Goal: Obtain resource: Download file/media

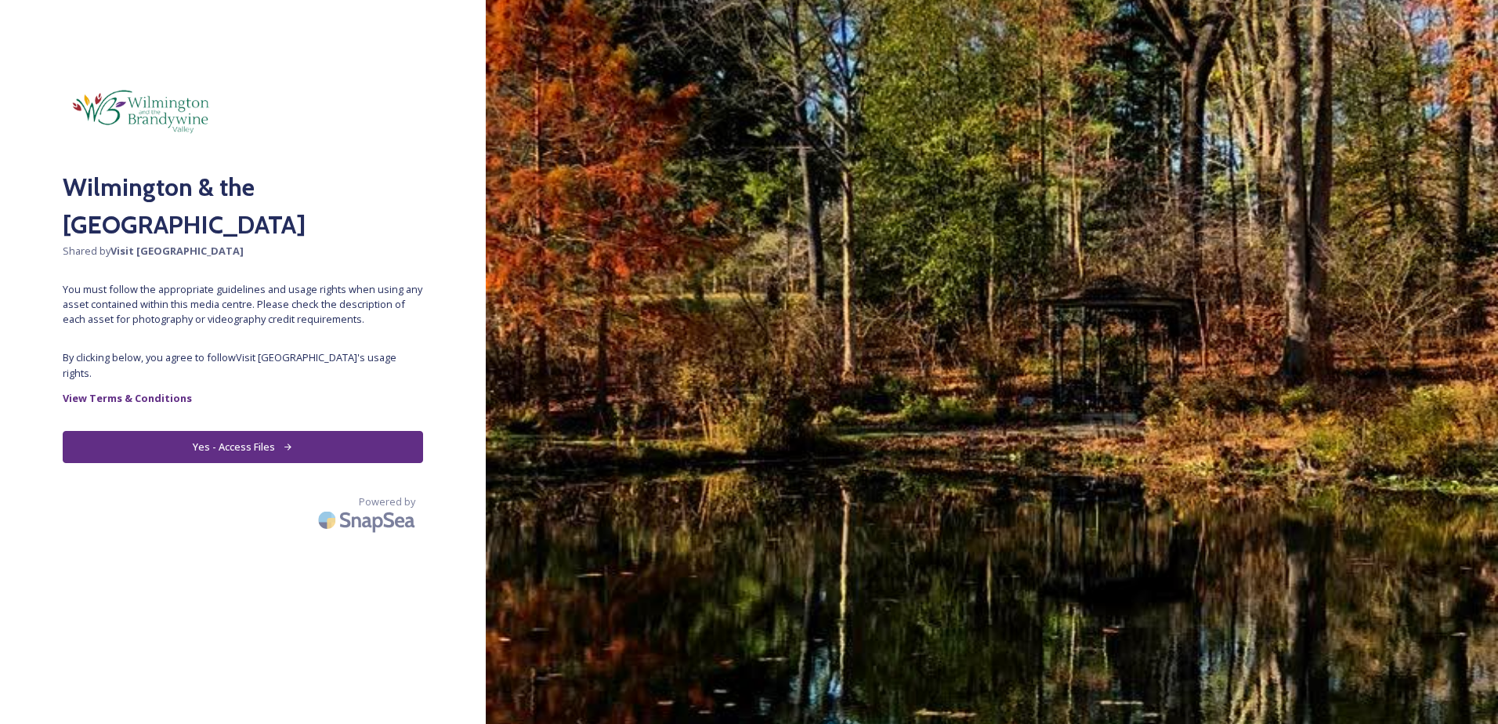
click at [262, 433] on button "Yes - Access Files" at bounding box center [243, 447] width 360 height 32
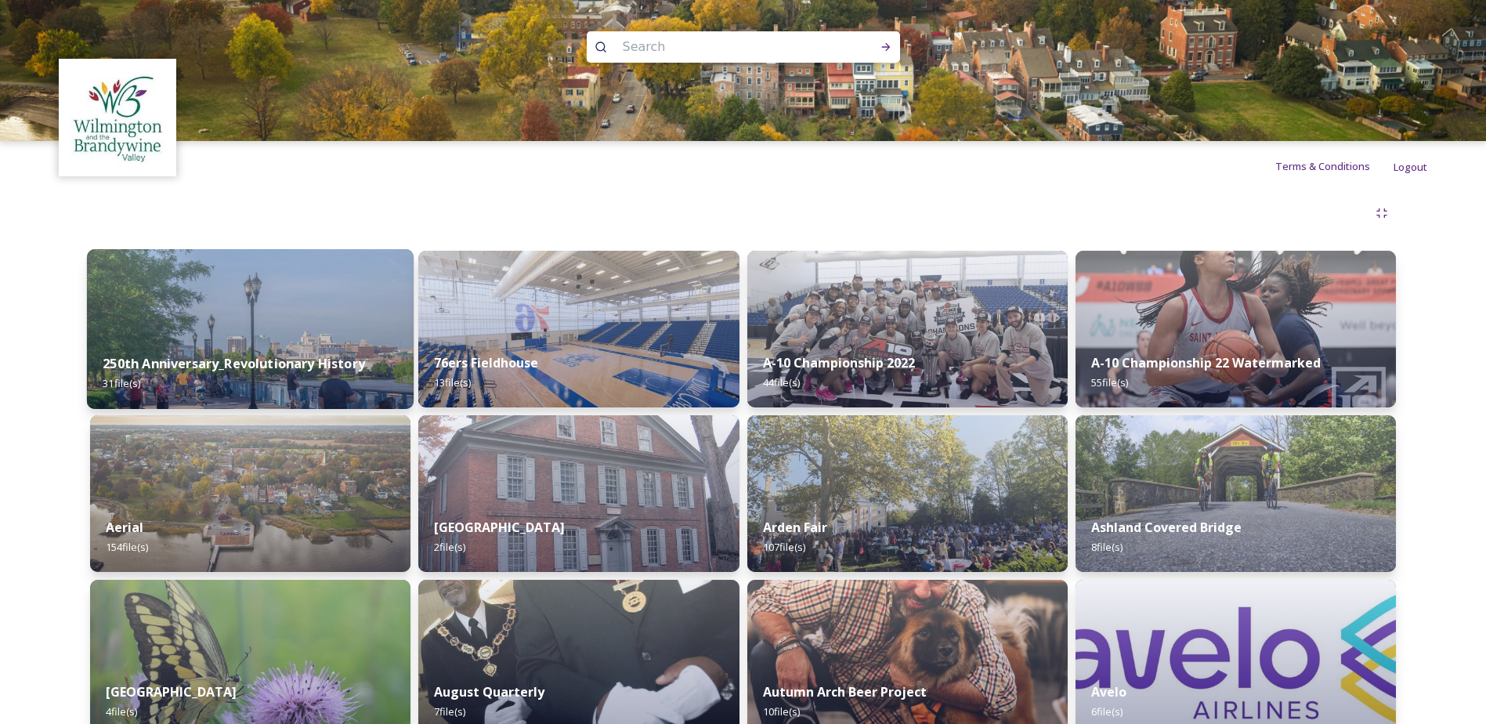
click at [254, 341] on div "250th Anniversary_Revolutionary History 31 file(s)" at bounding box center [250, 373] width 327 height 71
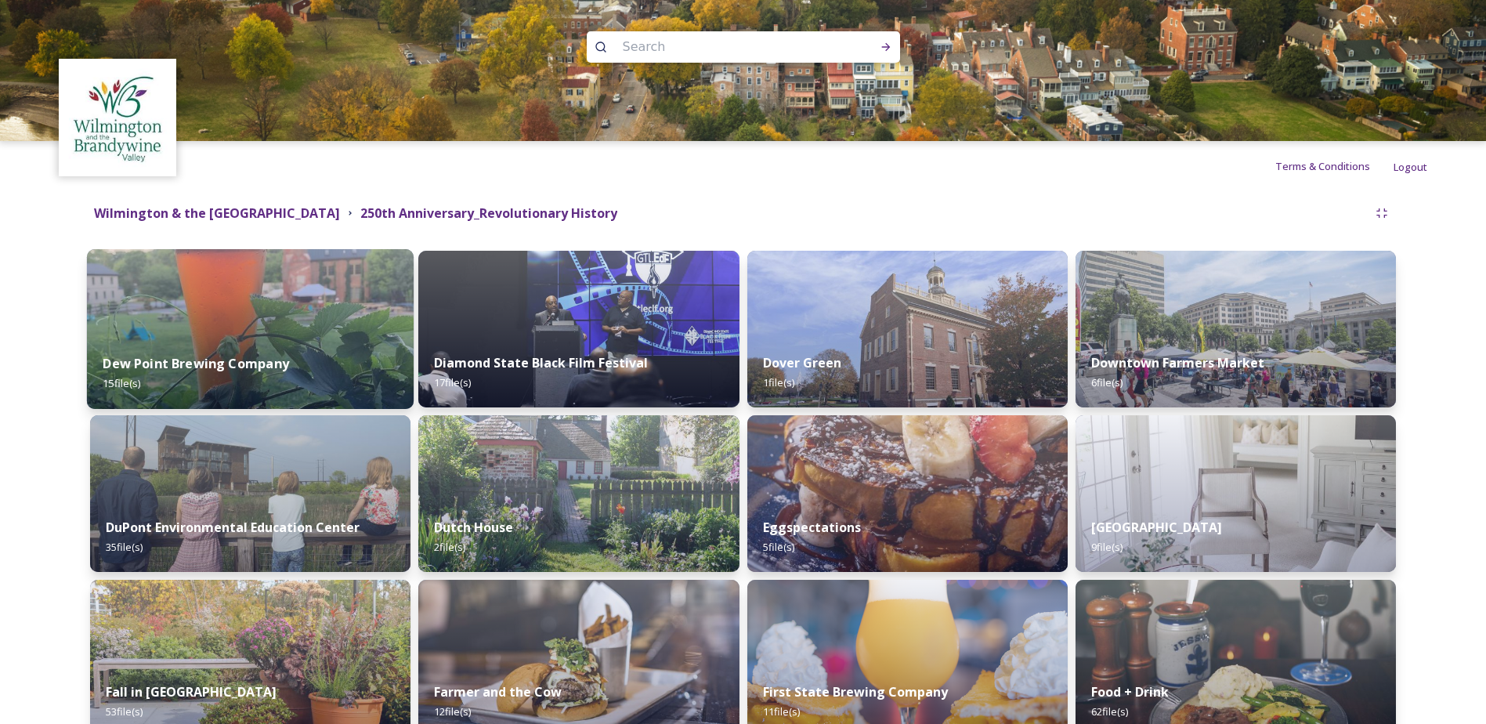
click at [239, 359] on strong "Dew Point Brewing Company" at bounding box center [196, 363] width 186 height 17
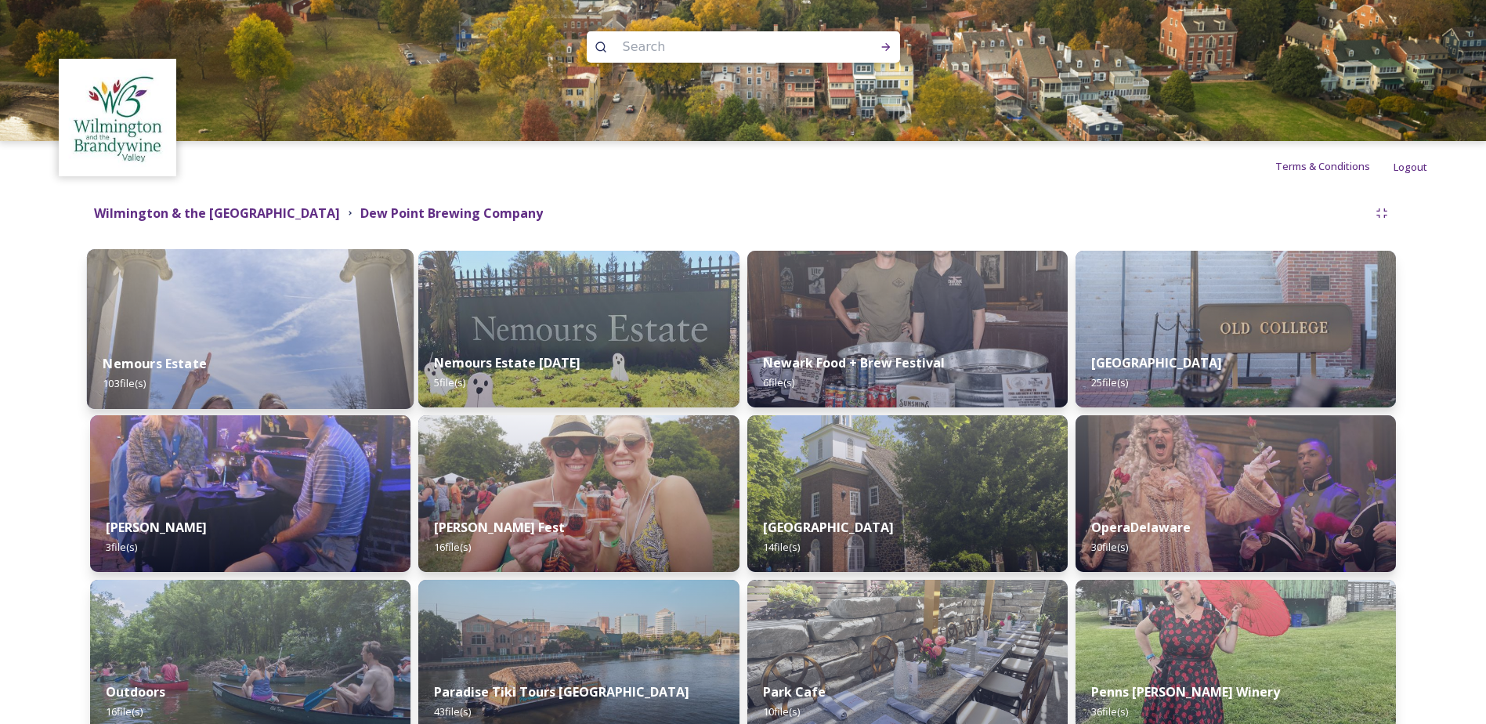
click at [250, 368] on div "Nemours Estate 103 file(s)" at bounding box center [250, 373] width 327 height 71
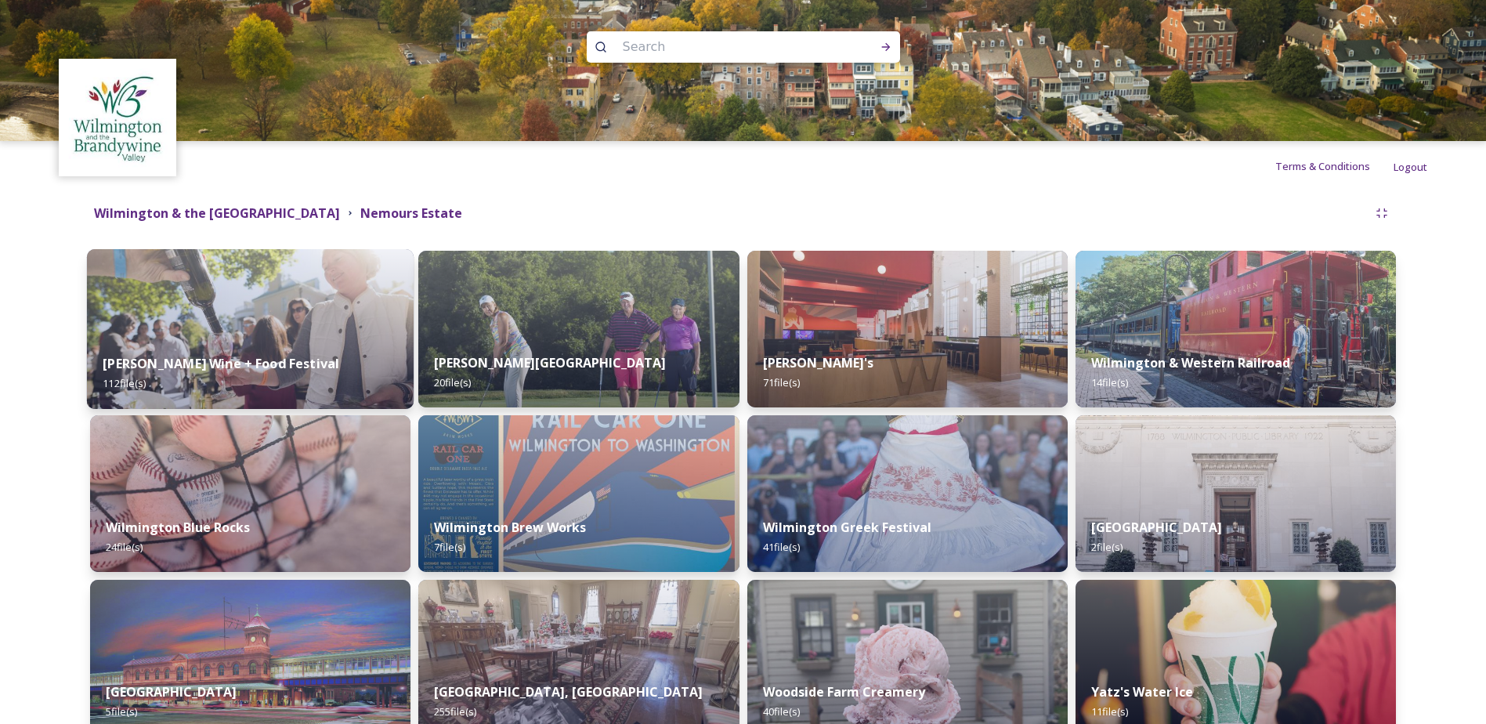
click at [215, 362] on strong "[PERSON_NAME] Wine + Food Festival" at bounding box center [221, 363] width 237 height 17
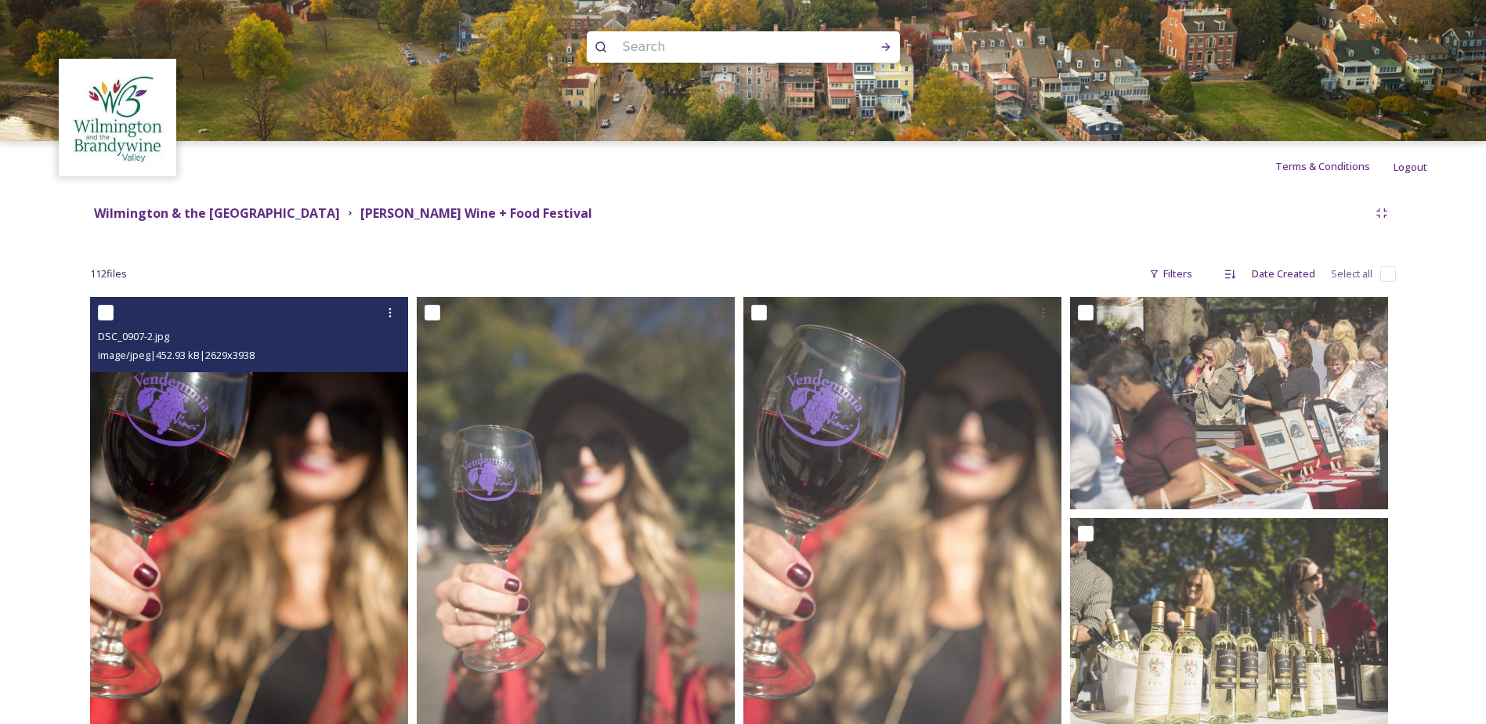
click at [209, 407] on img at bounding box center [249, 535] width 318 height 476
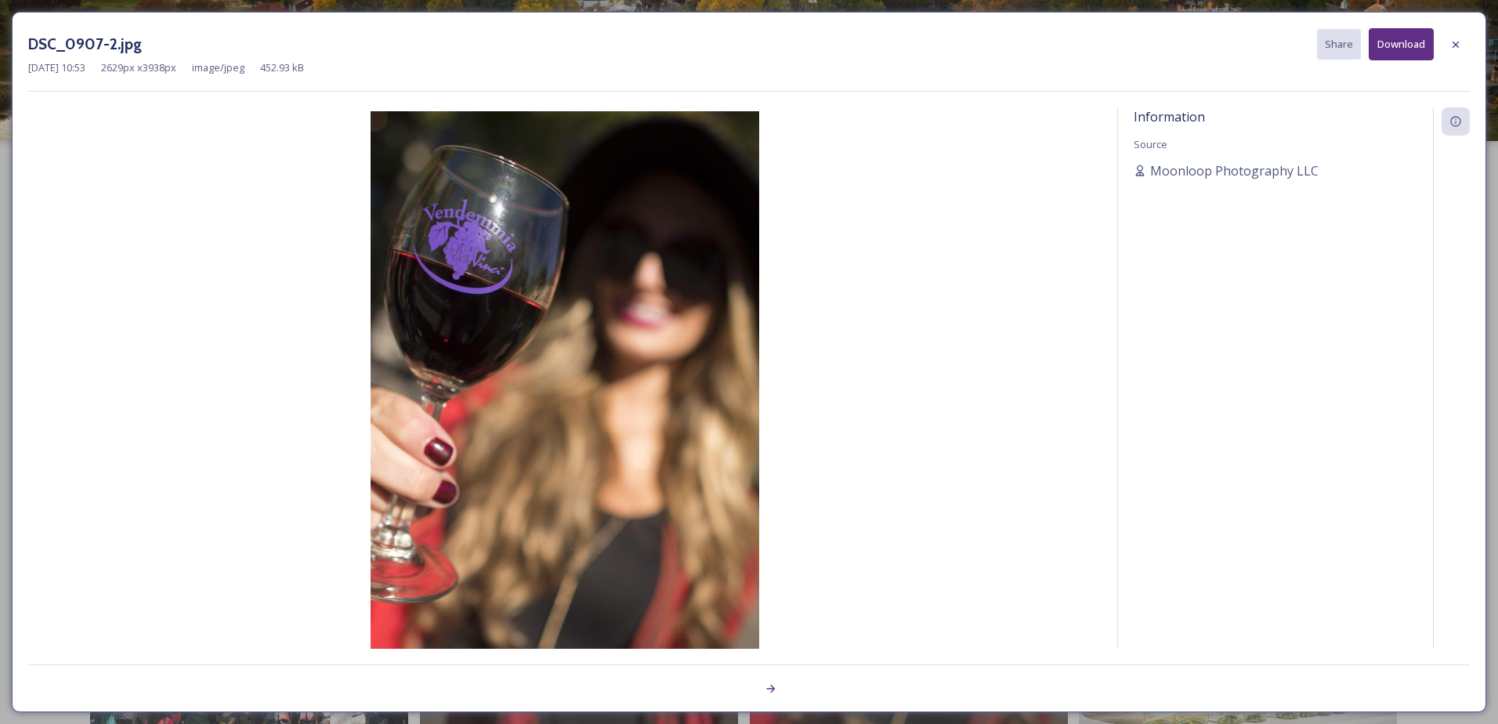
click at [209, 407] on img at bounding box center [564, 402] width 1073 height 583
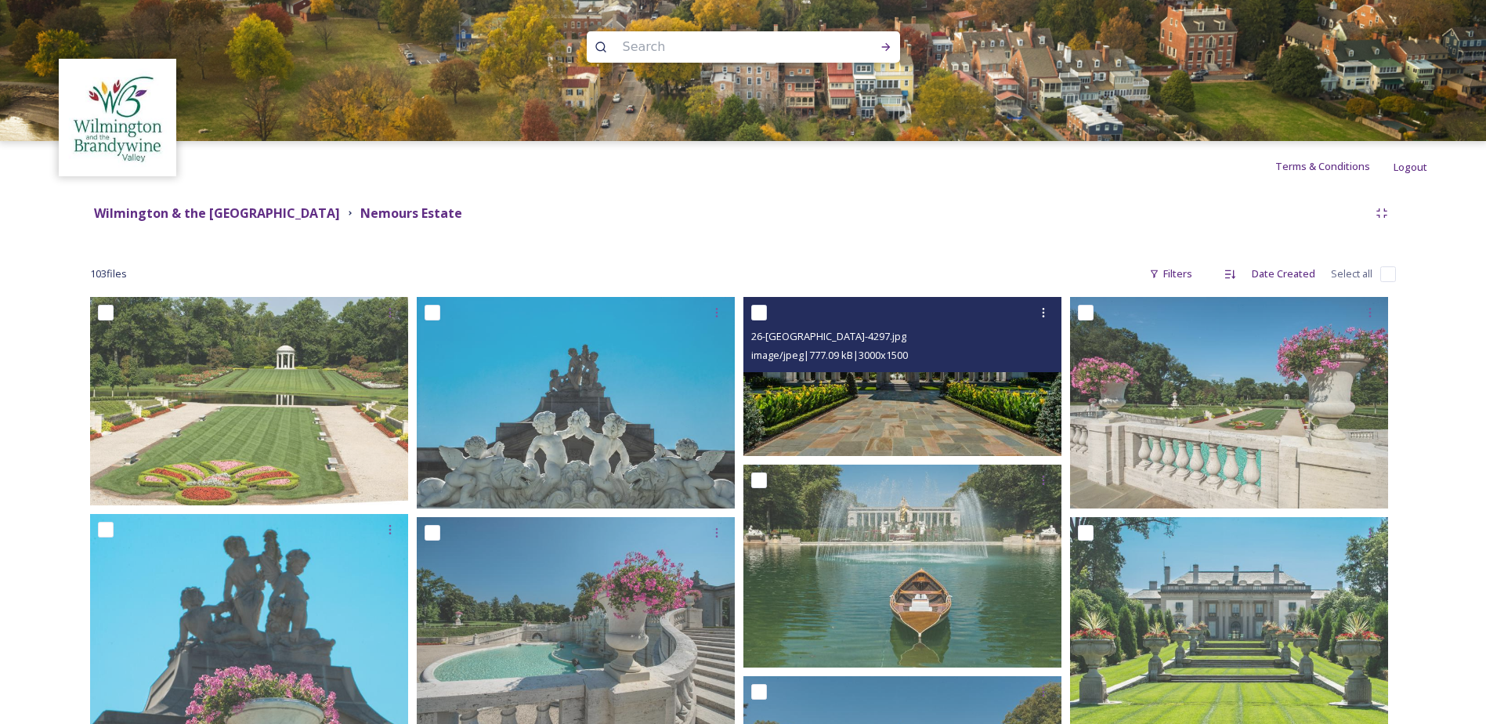
click at [959, 395] on img at bounding box center [903, 376] width 318 height 159
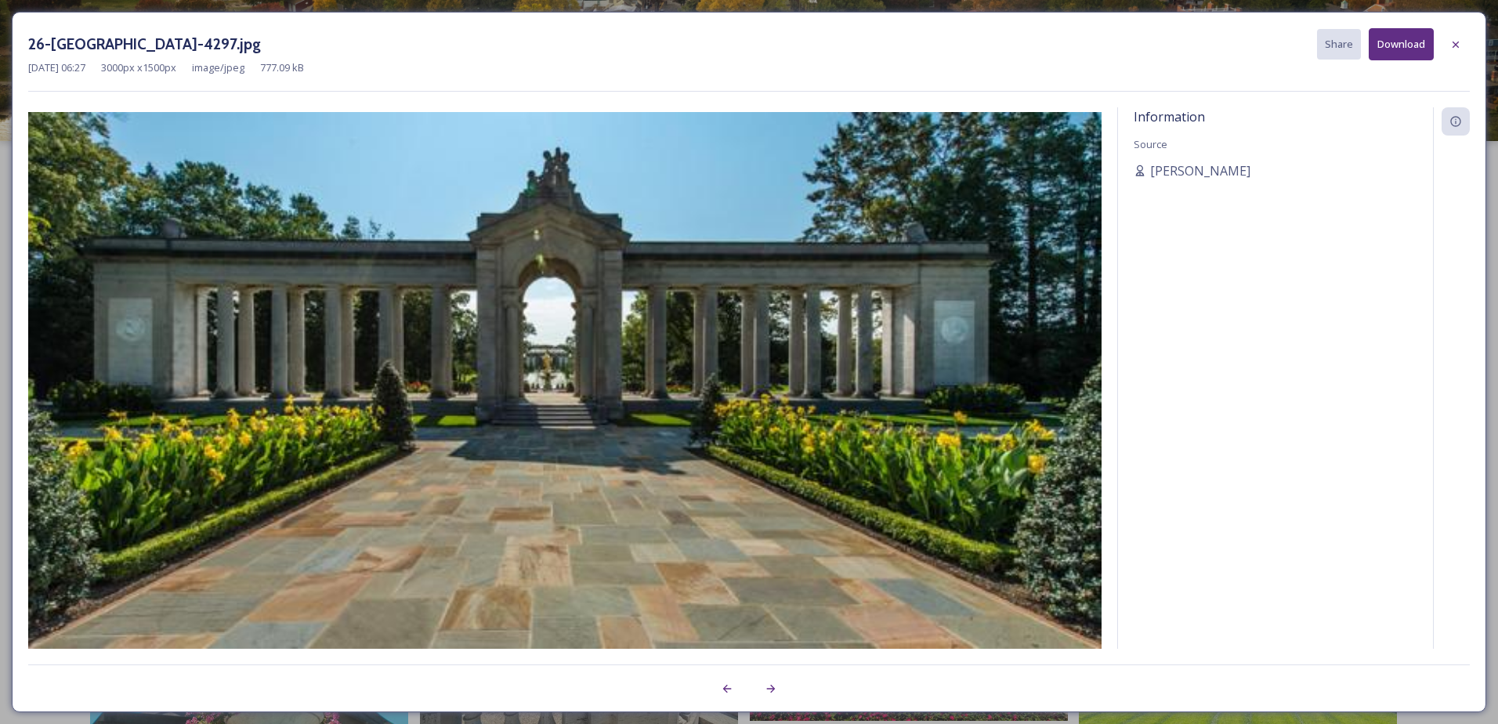
click at [959, 395] on img at bounding box center [564, 380] width 1073 height 537
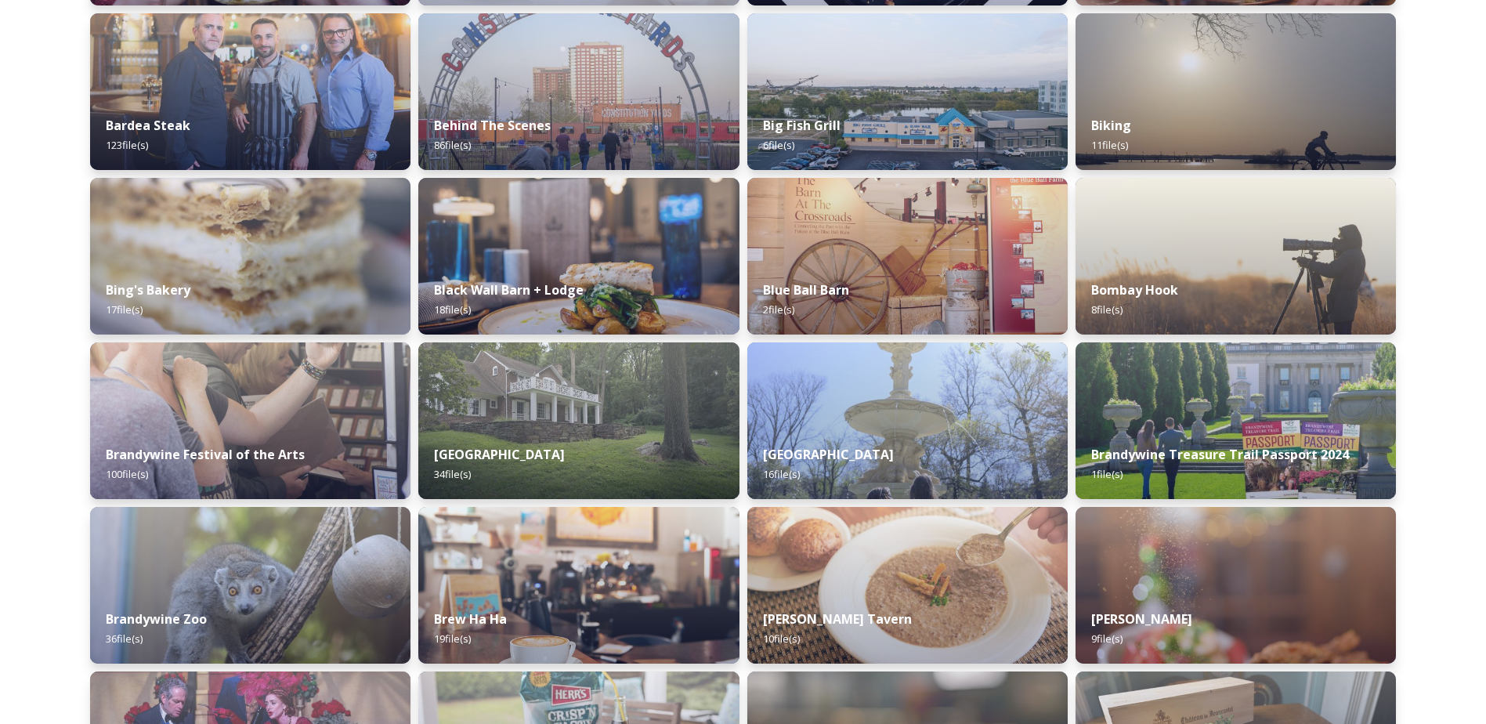
scroll to position [932, 0]
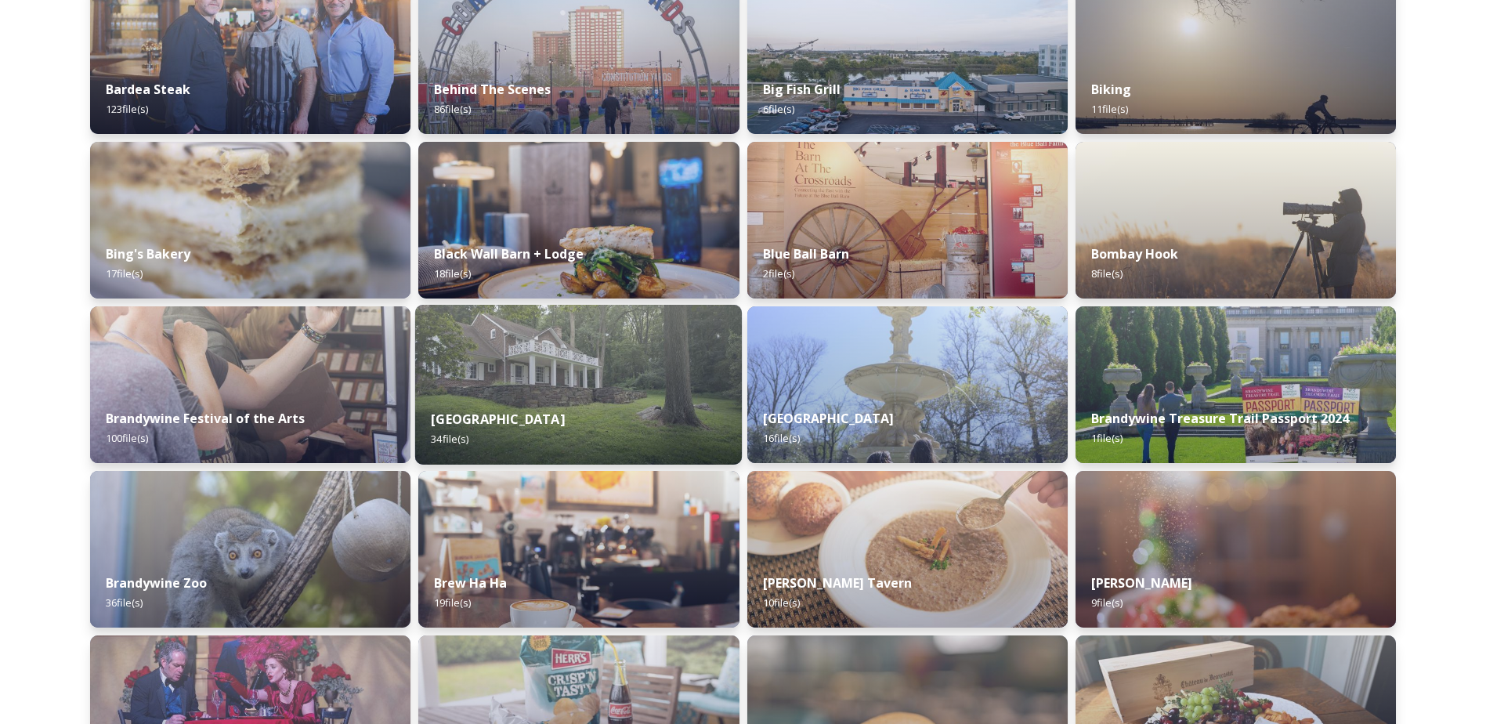
click at [572, 383] on img at bounding box center [578, 385] width 327 height 160
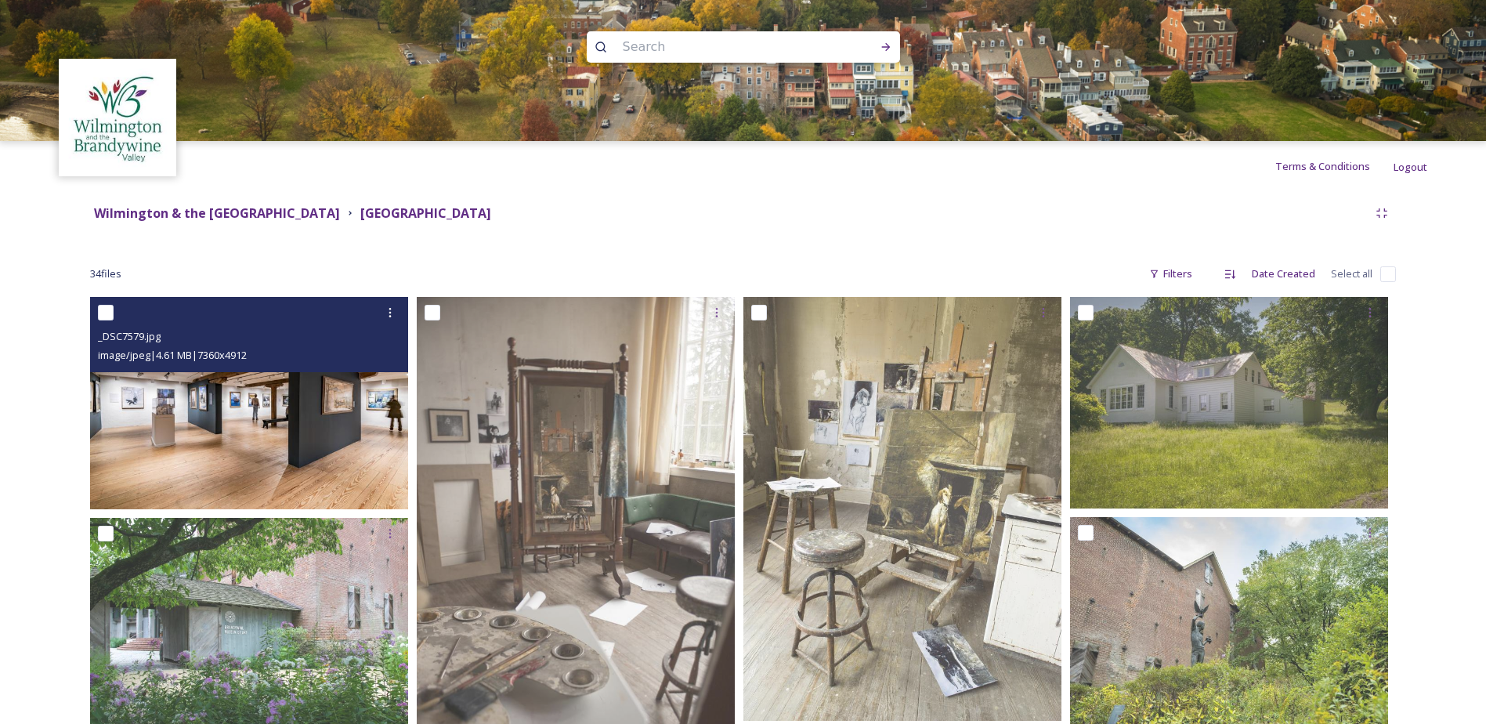
click at [293, 425] on img at bounding box center [249, 403] width 318 height 212
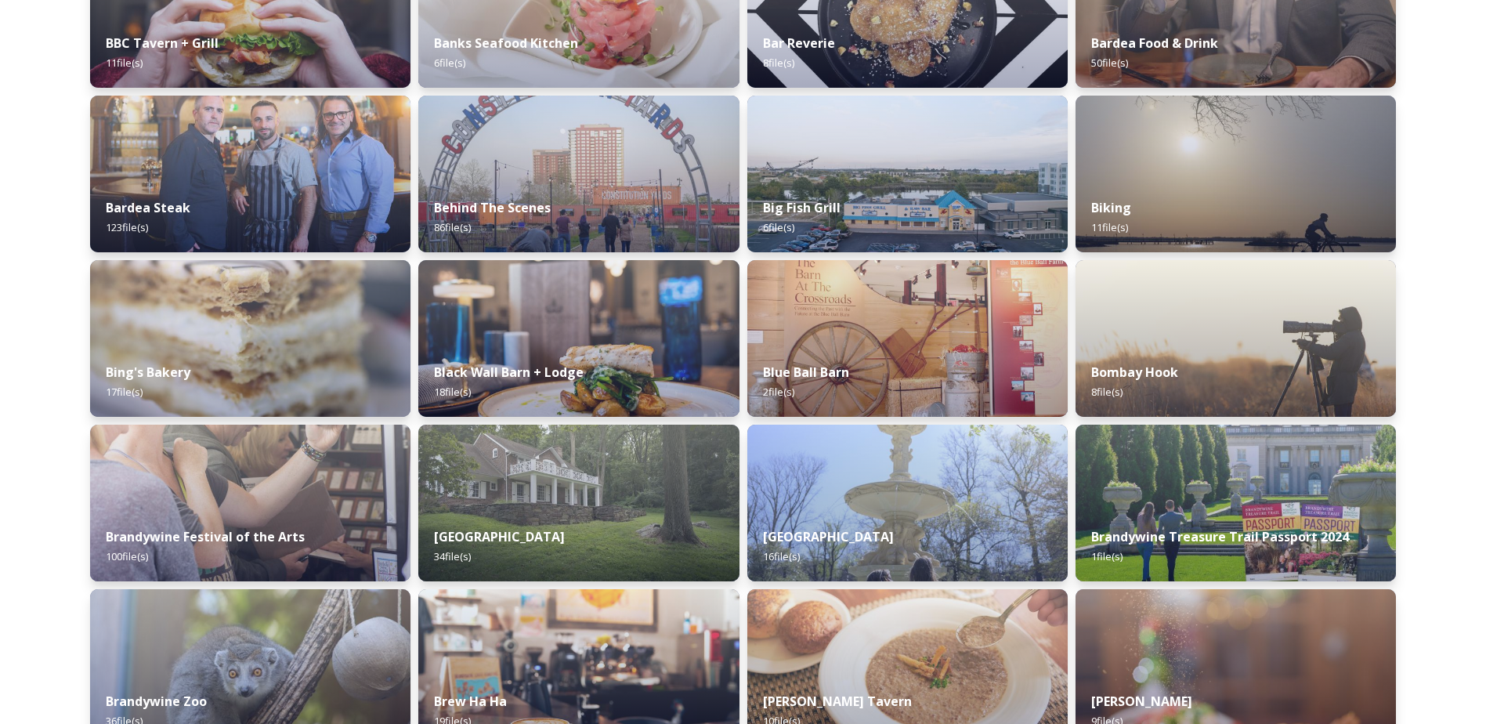
scroll to position [1373, 0]
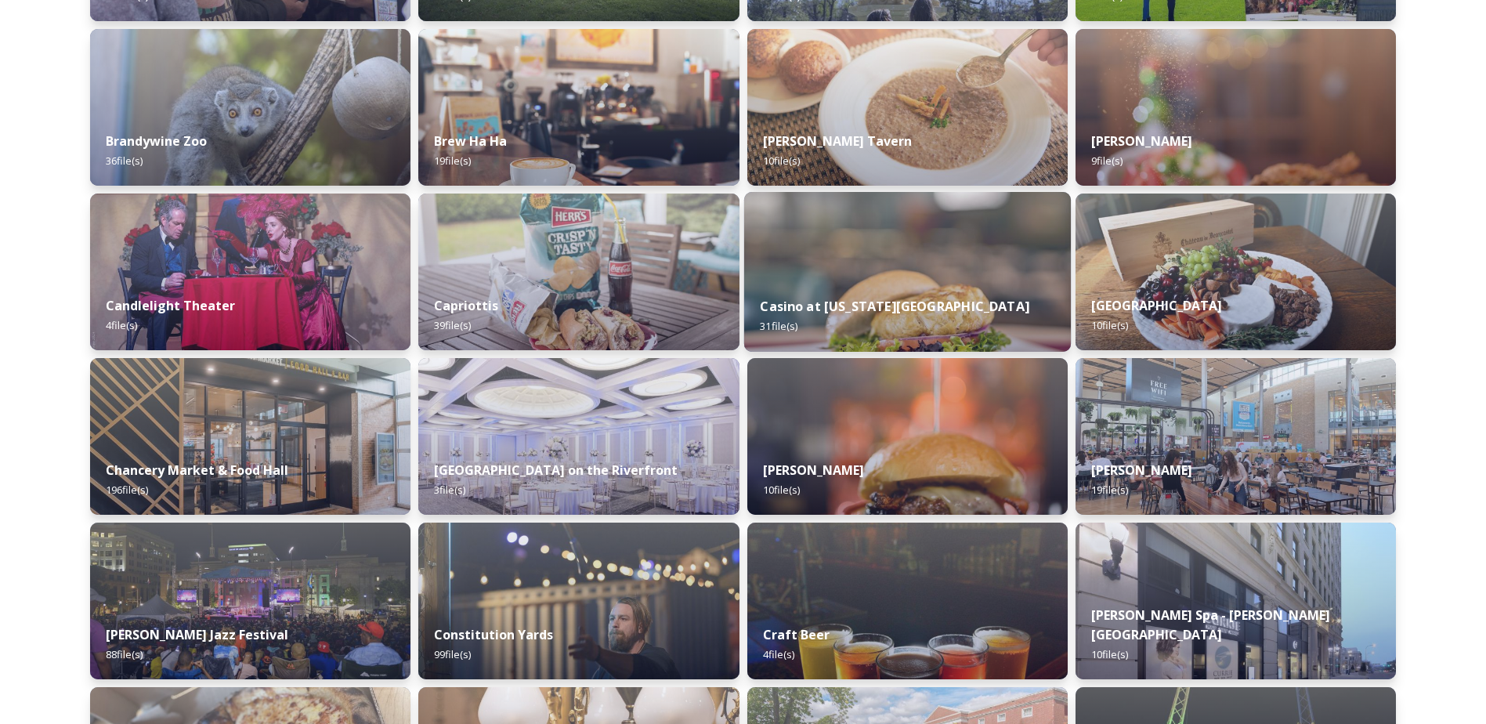
click at [924, 258] on img at bounding box center [907, 272] width 327 height 160
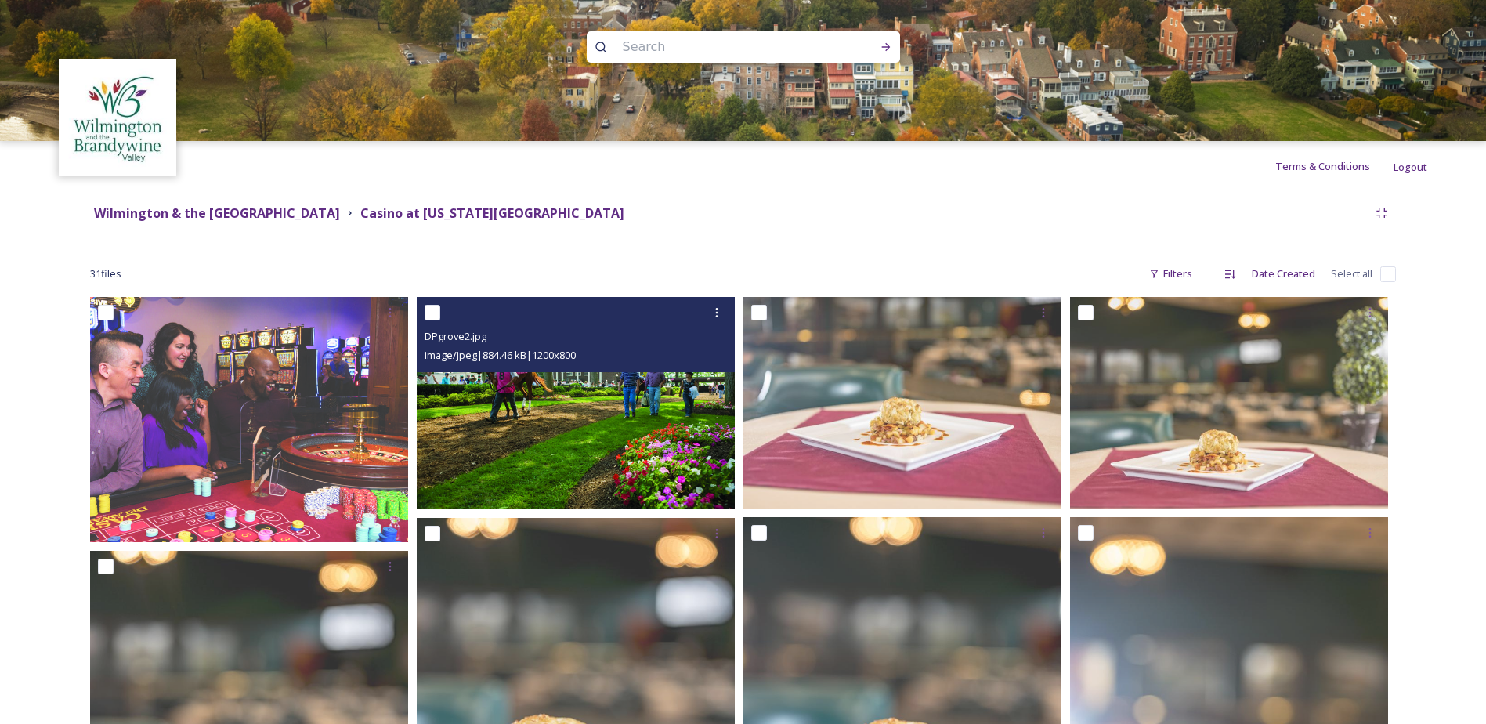
click at [526, 419] on img at bounding box center [576, 403] width 318 height 212
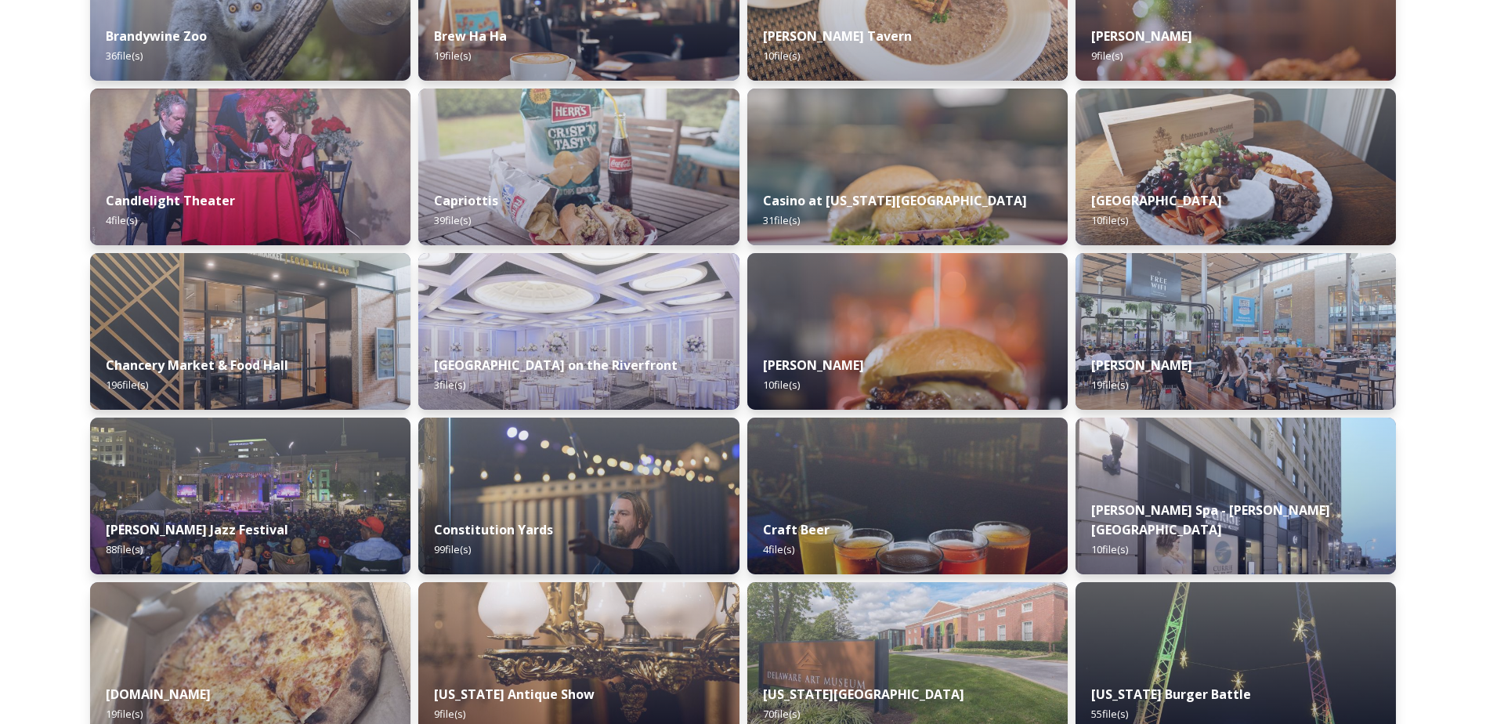
scroll to position [1588, 0]
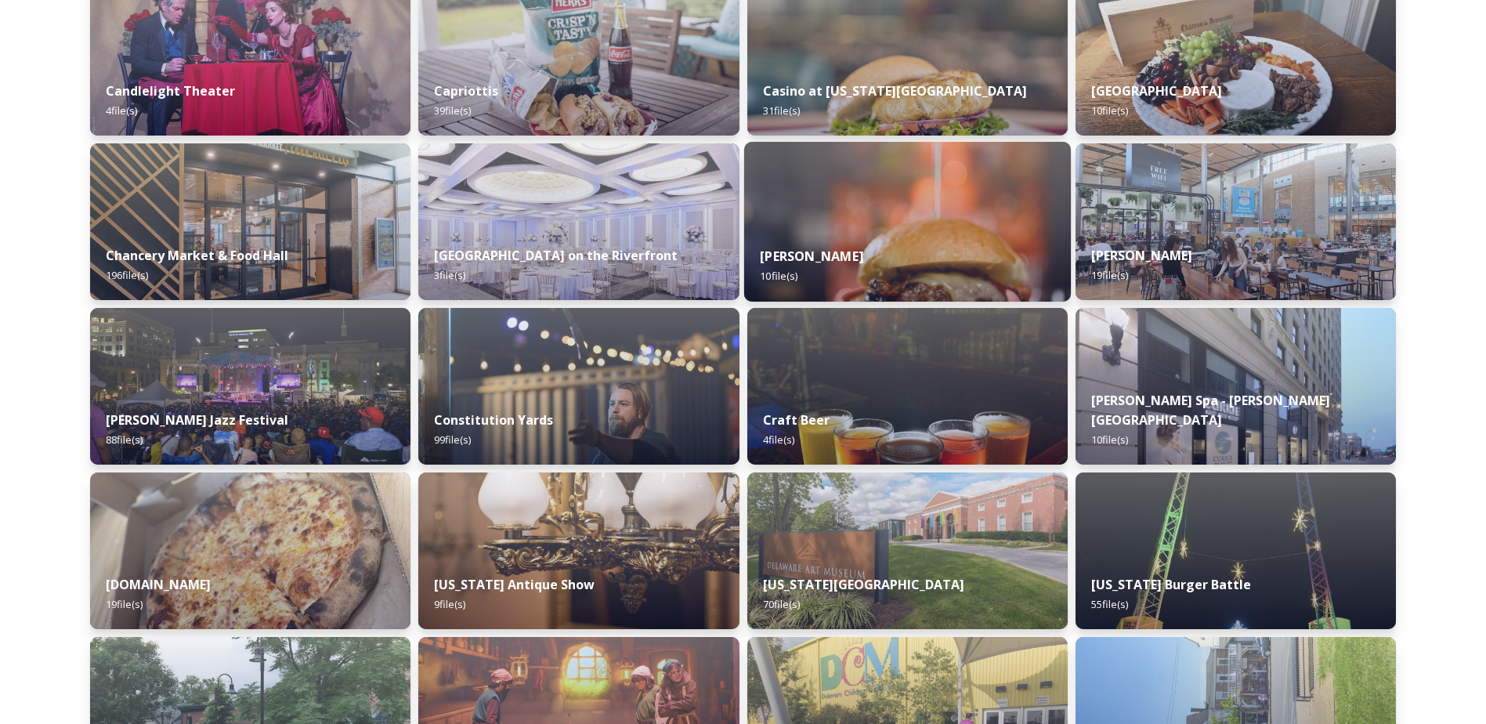
click at [773, 232] on div "[PERSON_NAME] 10 file(s)" at bounding box center [907, 265] width 327 height 71
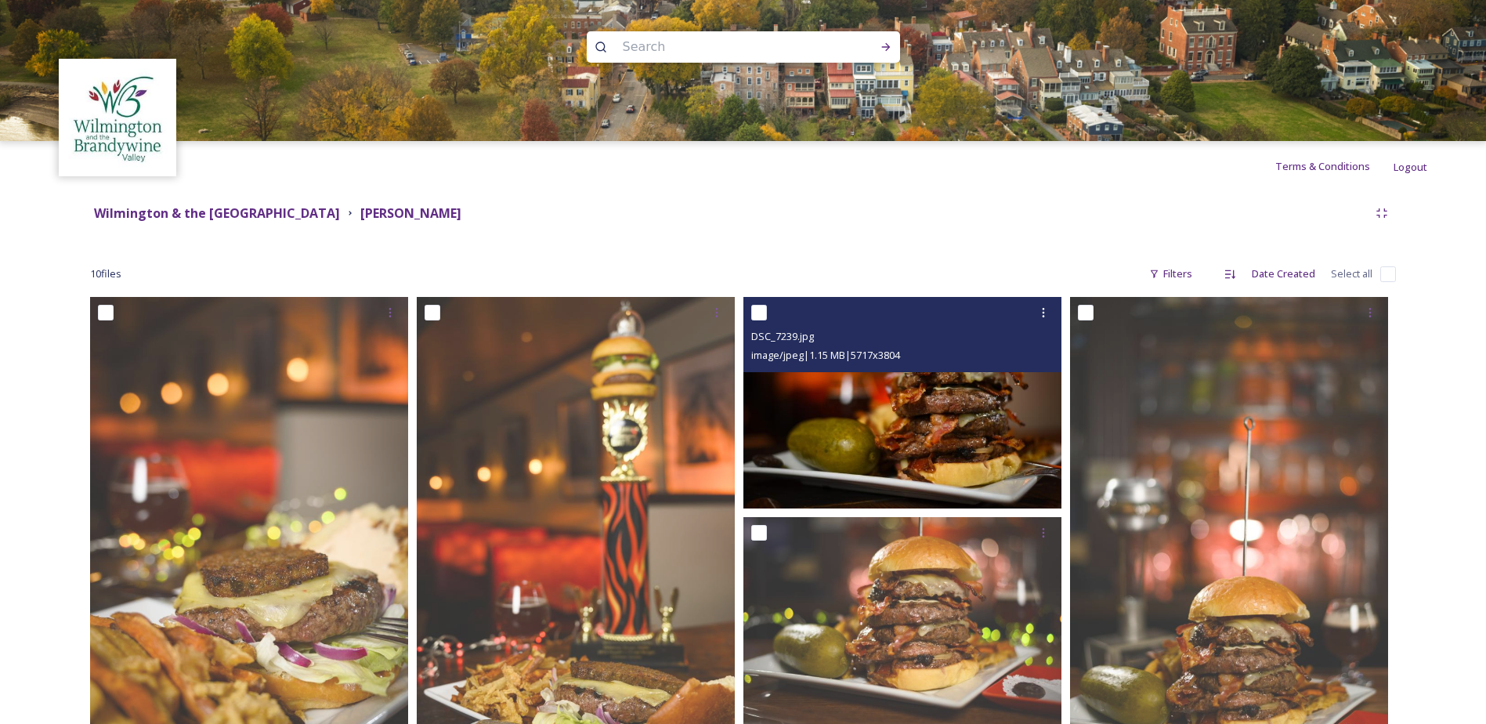
click at [919, 398] on img at bounding box center [903, 403] width 318 height 212
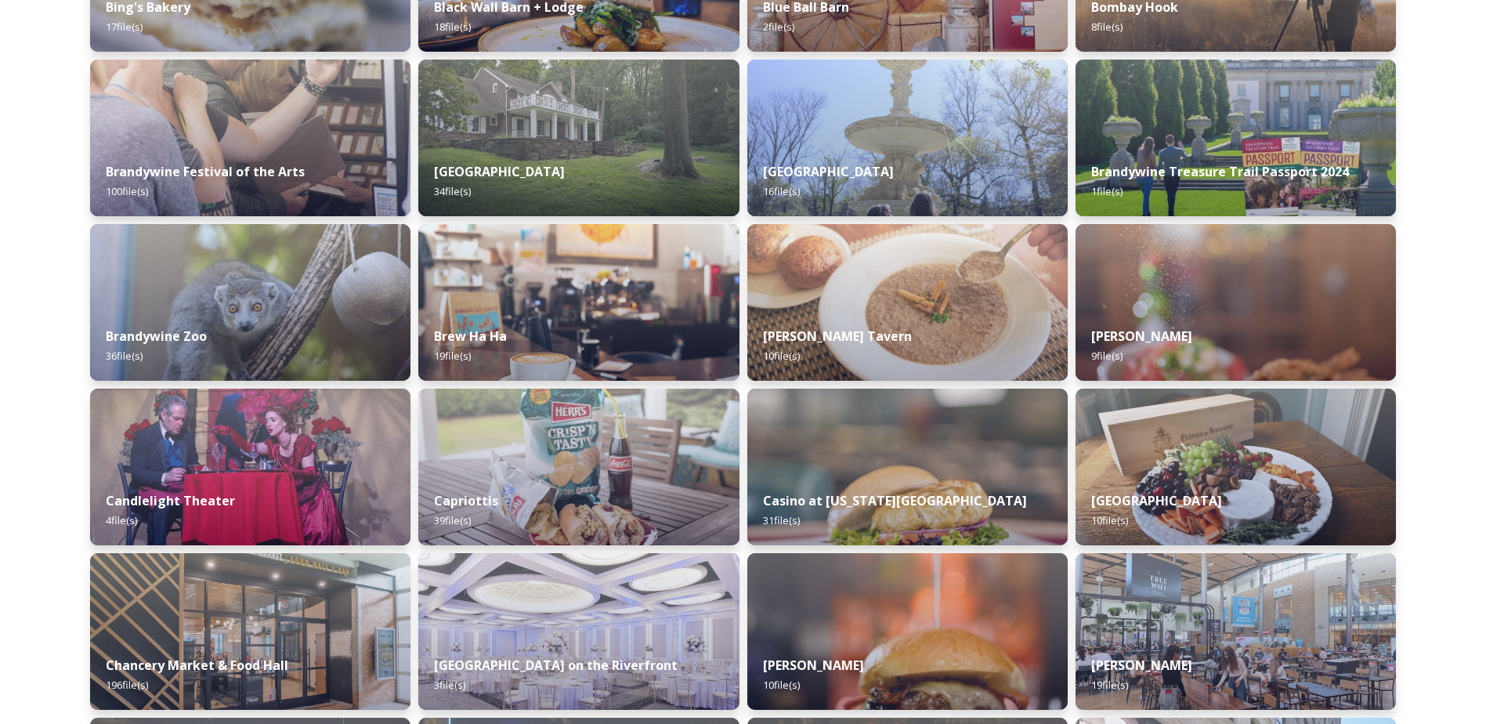
scroll to position [1295, 0]
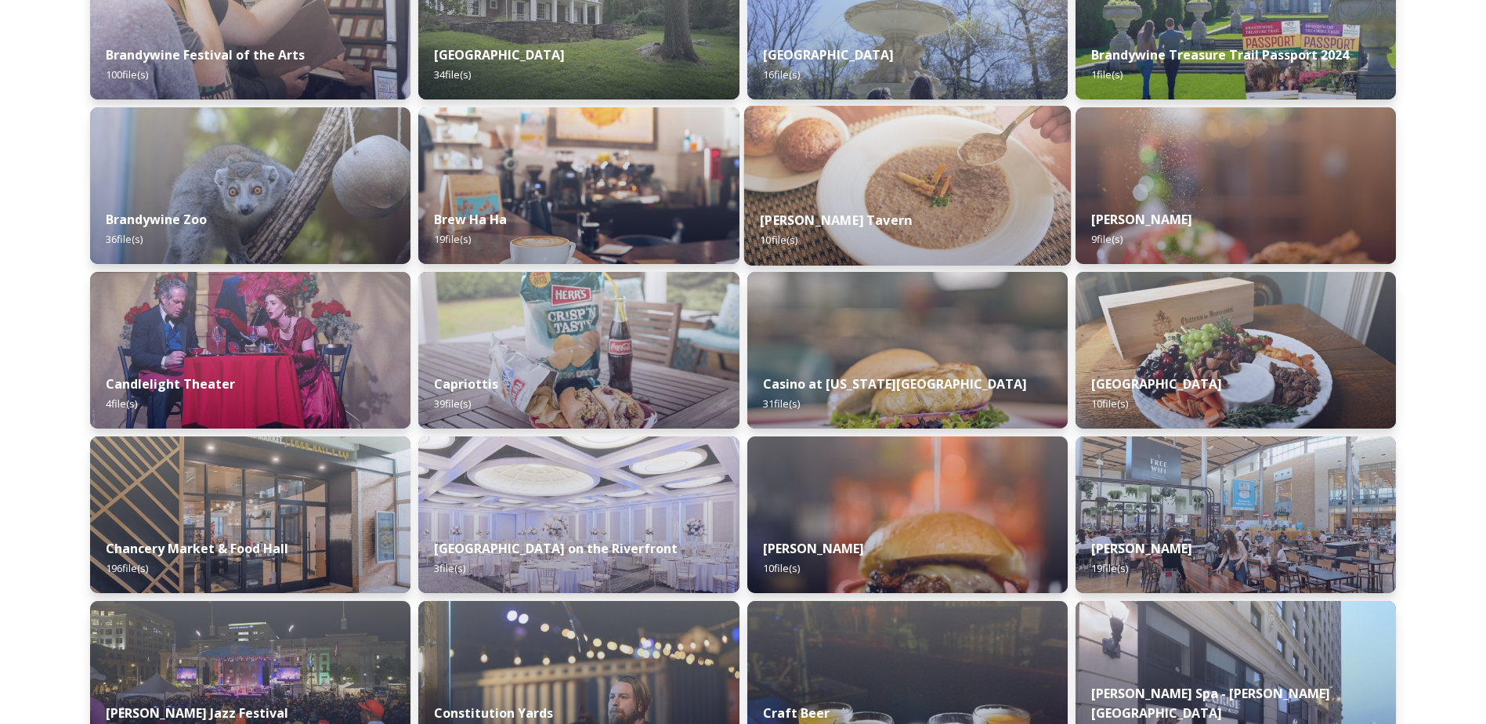
click at [892, 211] on div "[PERSON_NAME] Tavern 10 file(s)" at bounding box center [907, 229] width 327 height 71
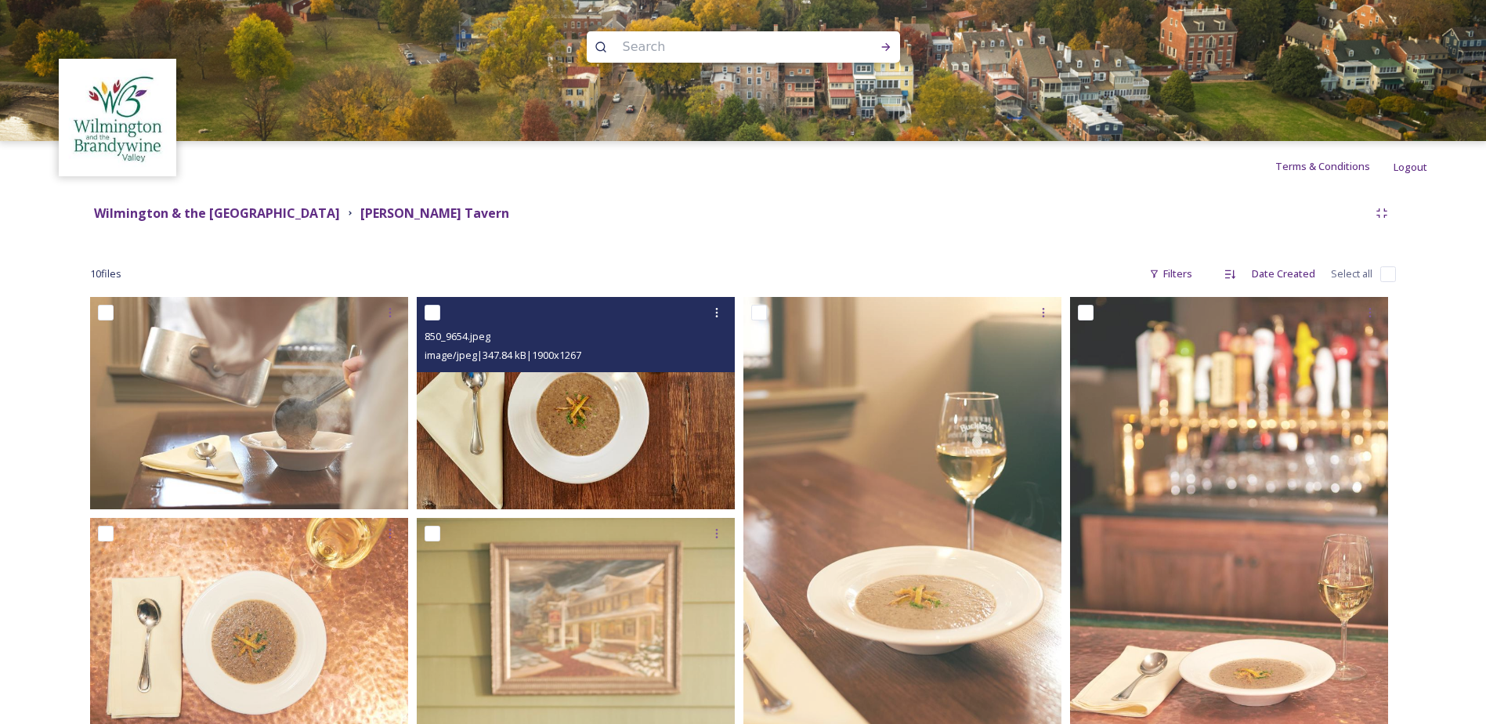
click at [593, 458] on img at bounding box center [576, 403] width 318 height 212
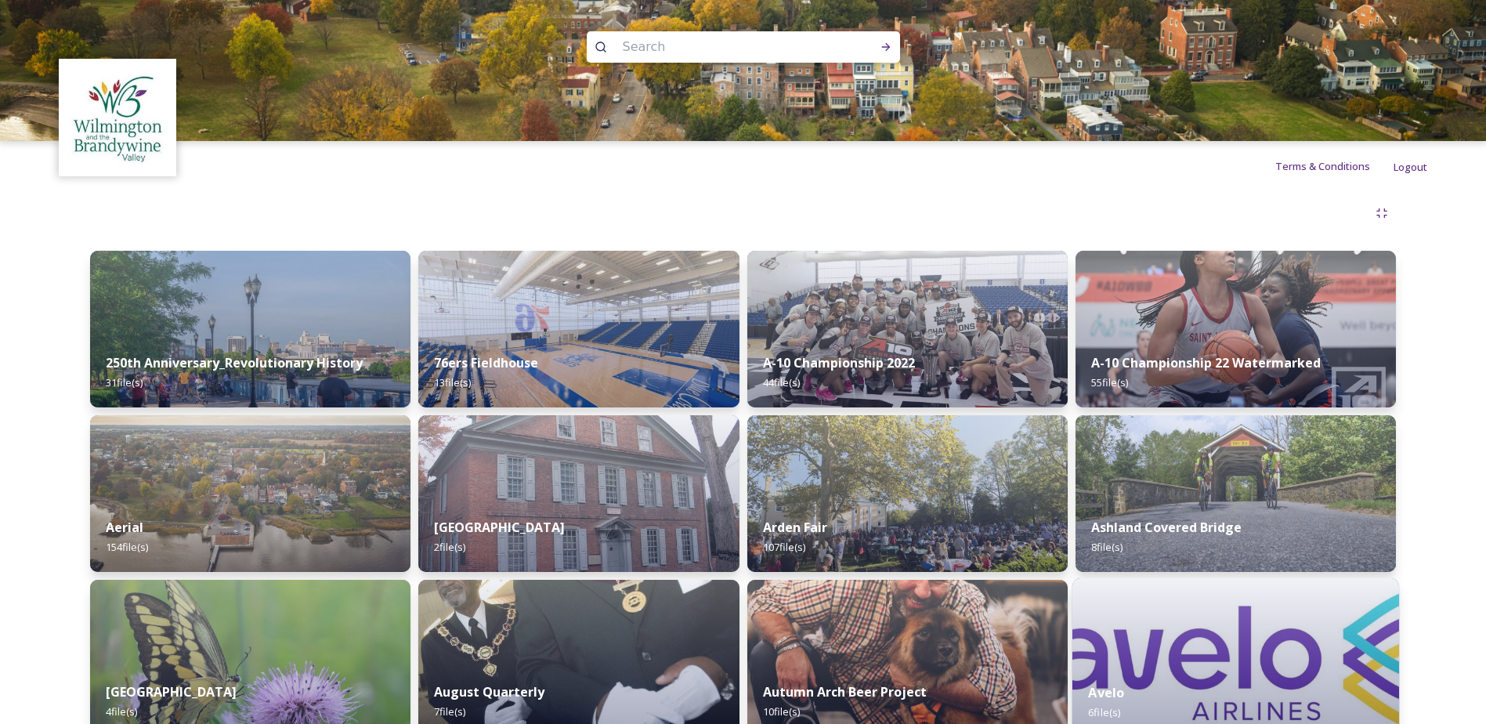
click at [1268, 652] on img at bounding box center [1236, 658] width 327 height 160
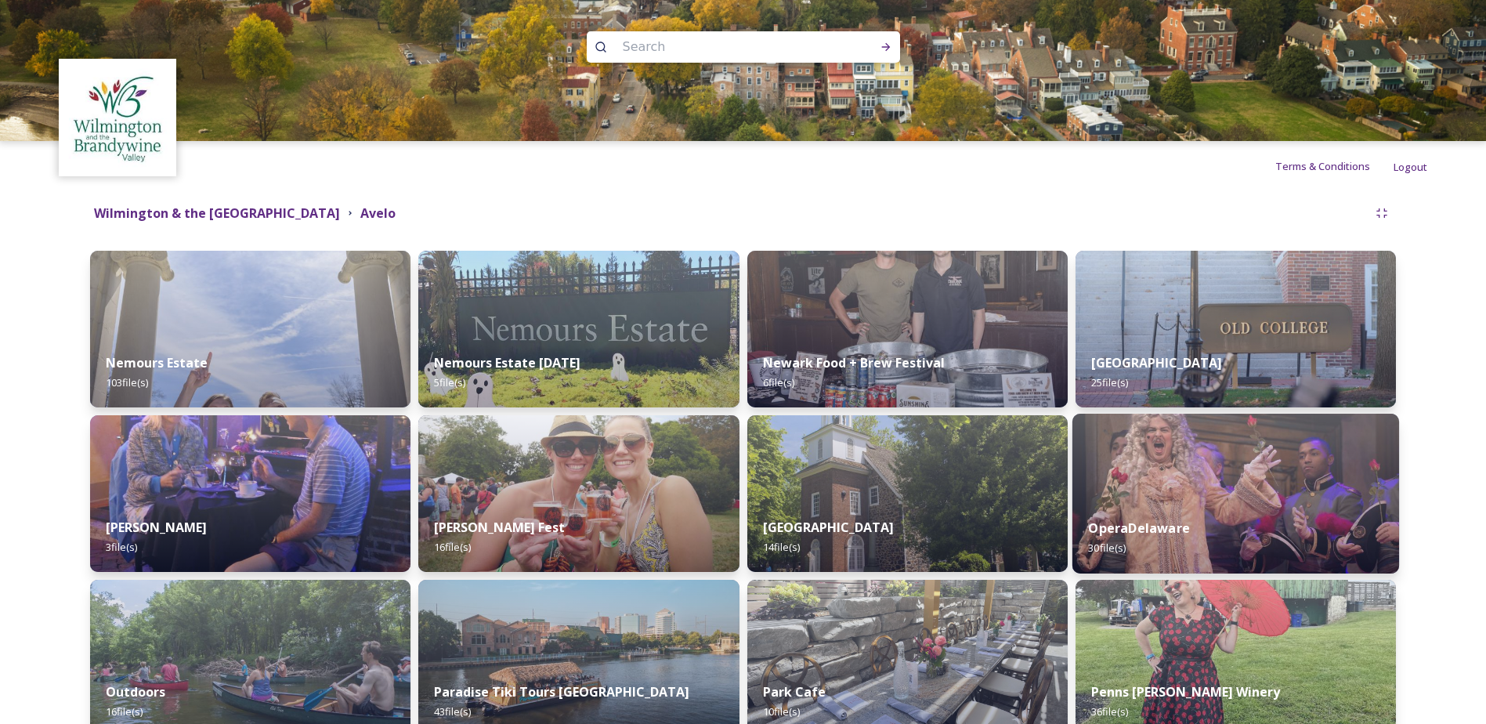
click at [1178, 500] on img at bounding box center [1236, 494] width 327 height 160
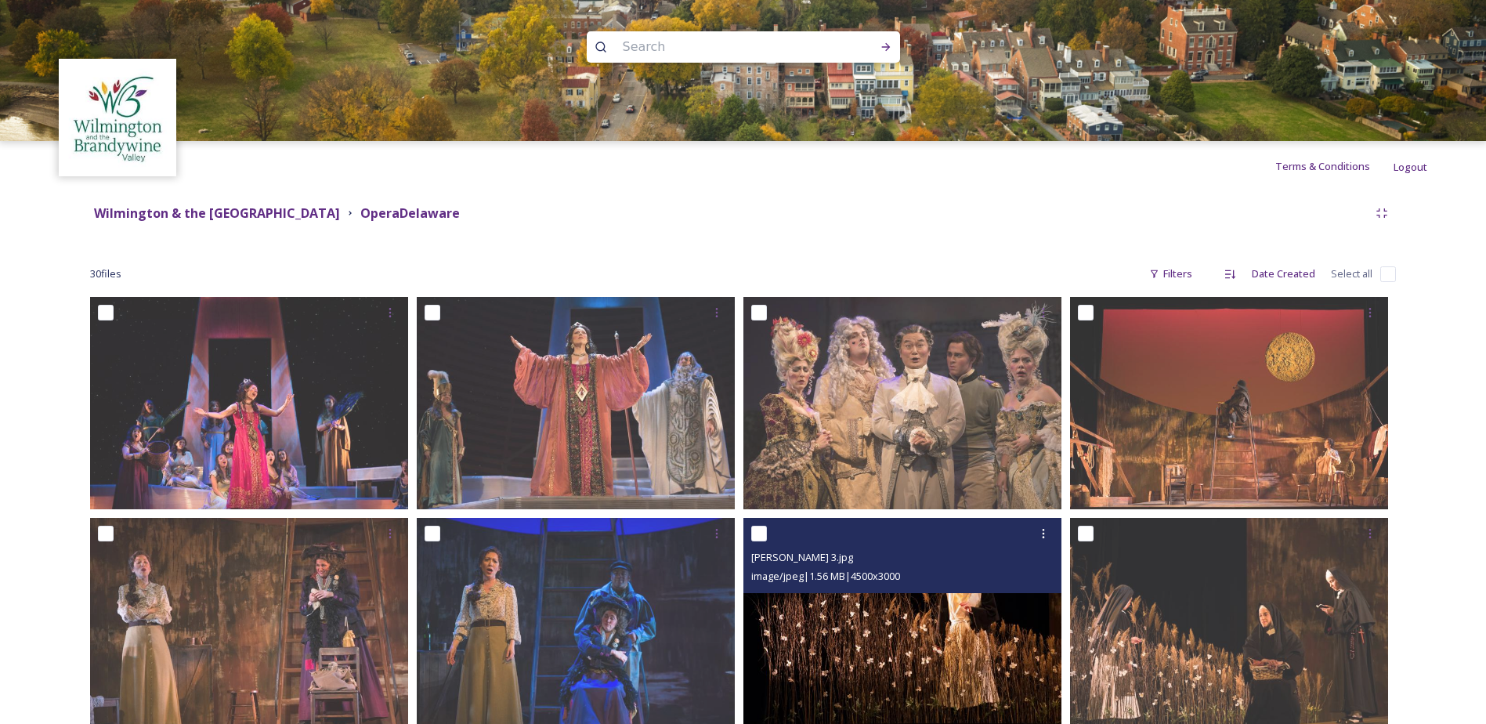
click at [930, 625] on img at bounding box center [903, 624] width 318 height 212
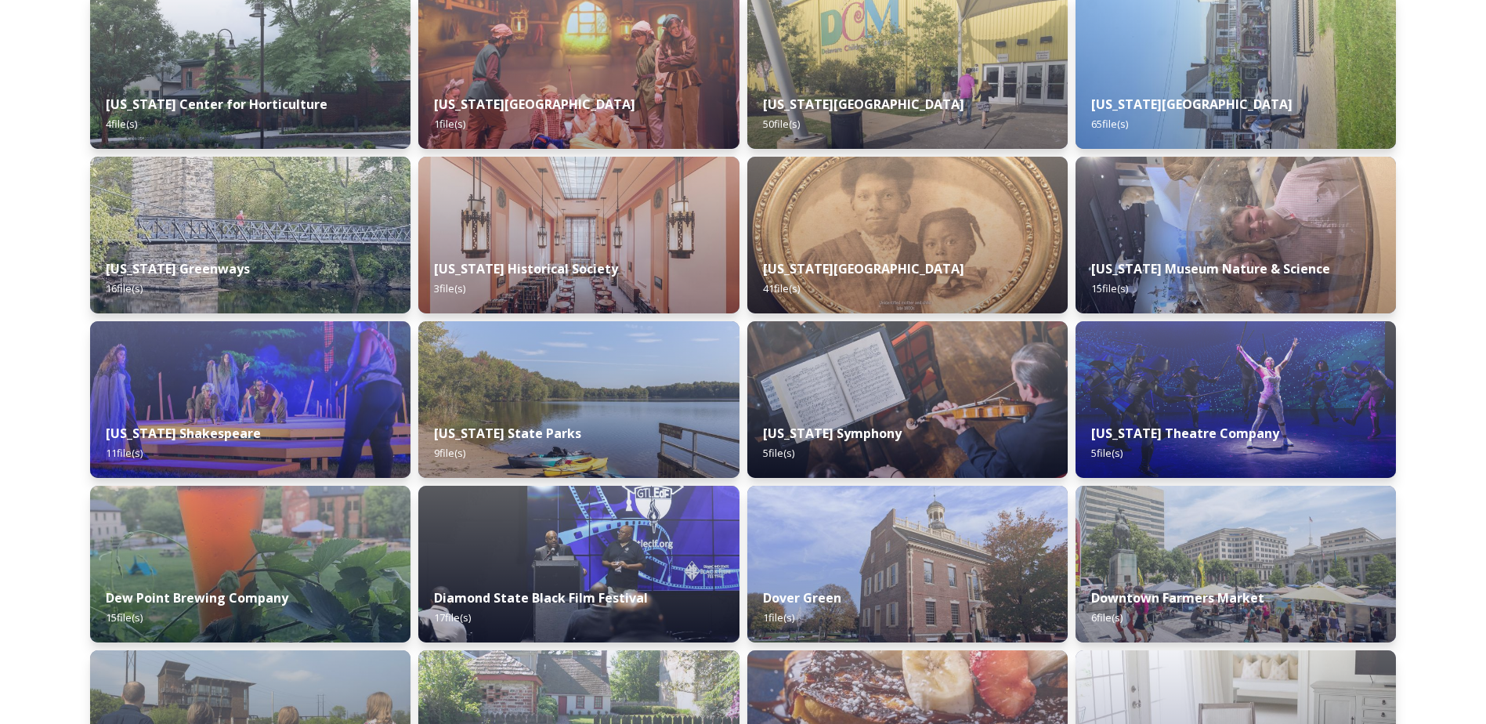
scroll to position [2333, 0]
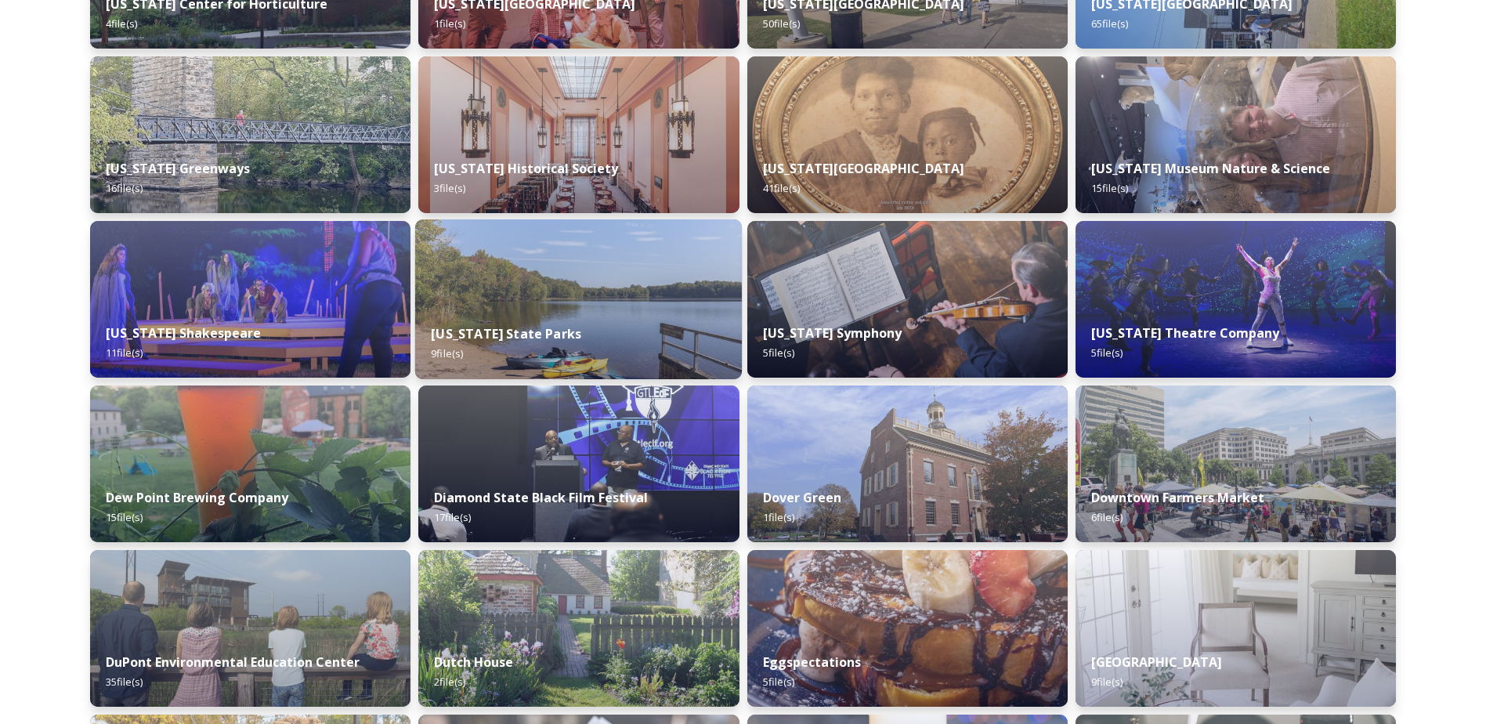
click at [575, 335] on div "[US_STATE] State Parks 9 file(s)" at bounding box center [578, 343] width 327 height 71
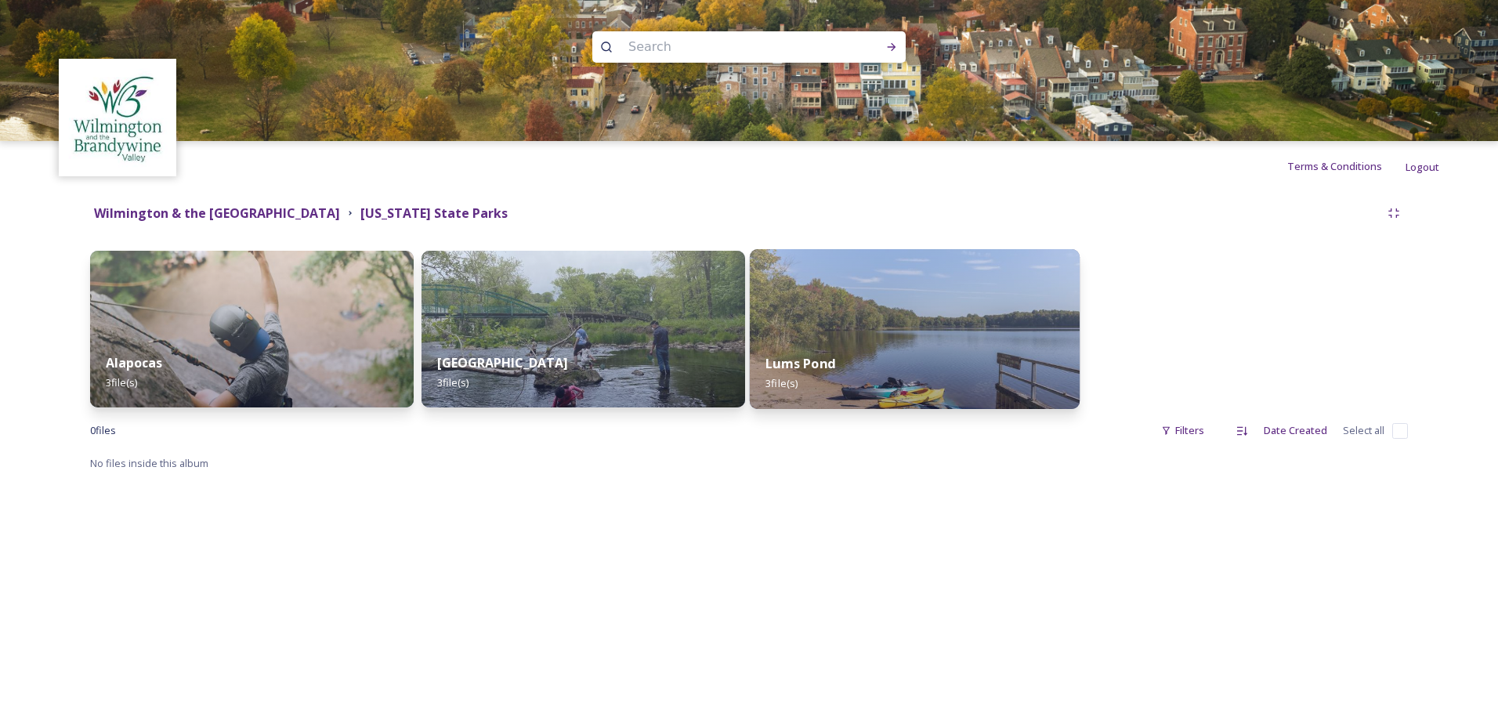
click at [924, 350] on div "Lums Pond 3 file(s)" at bounding box center [915, 373] width 330 height 71
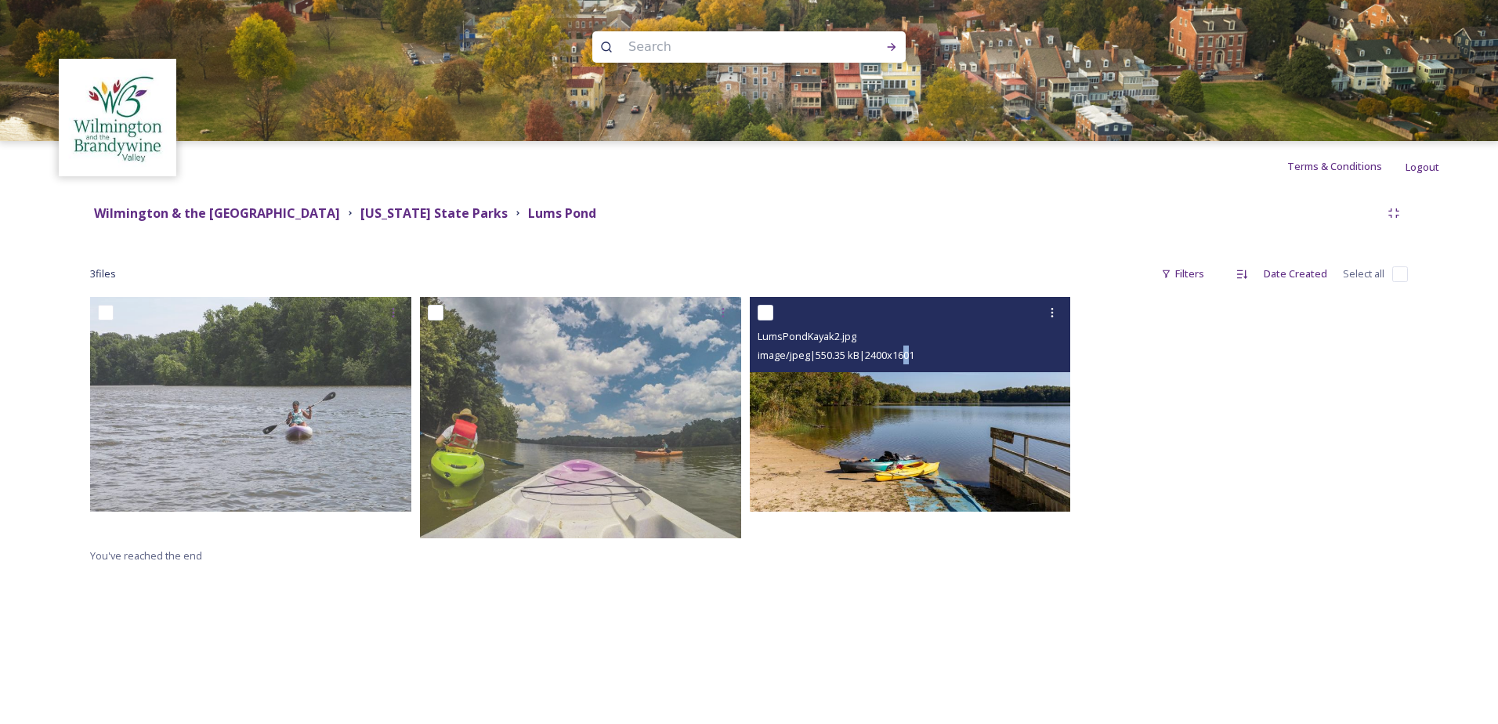
drag, startPoint x: 924, startPoint y: 359, endPoint x: 924, endPoint y: 349, distance: 9.4
click at [914, 349] on span "image/jpeg | 550.35 kB | 2400 x 1601" at bounding box center [836, 355] width 157 height 14
click at [880, 400] on img at bounding box center [910, 404] width 321 height 215
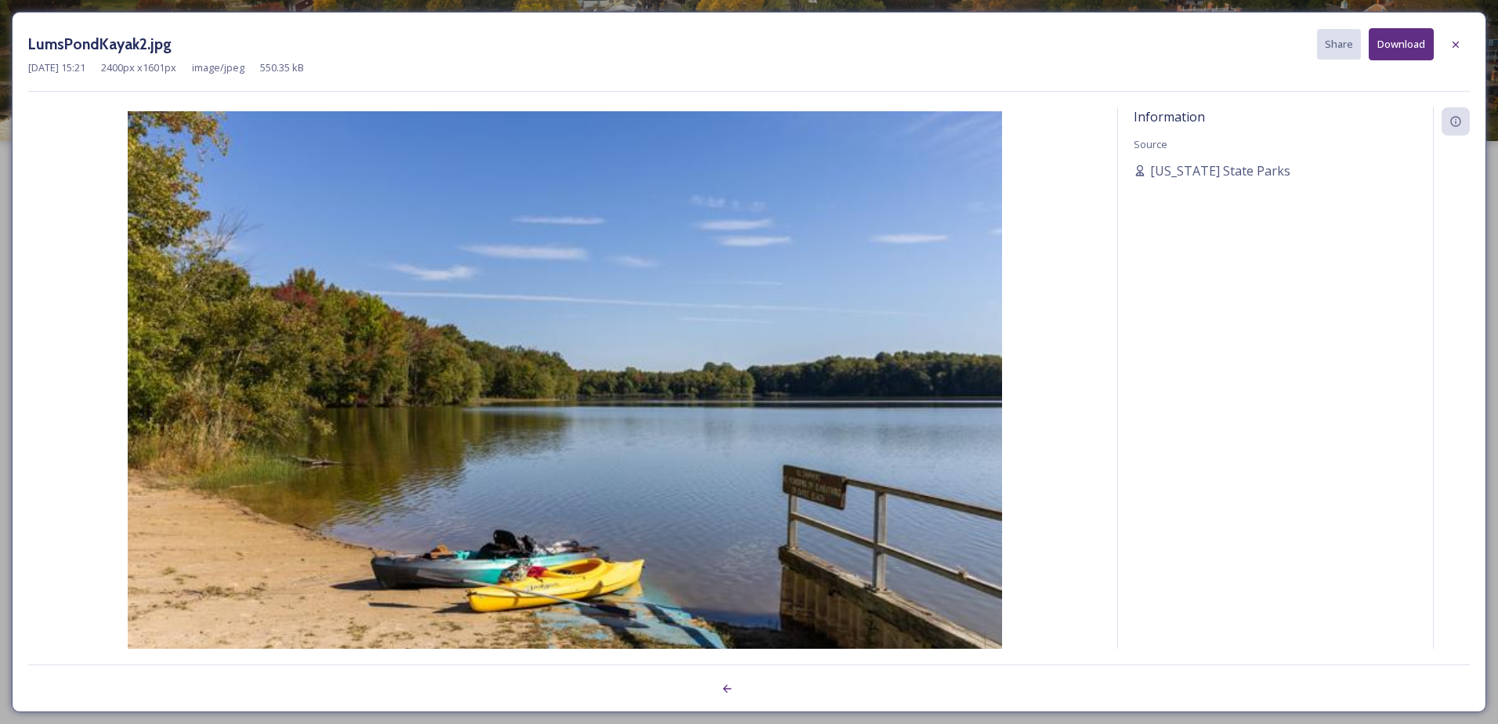
click at [880, 400] on img at bounding box center [564, 402] width 1073 height 583
